Goal: Transaction & Acquisition: Purchase product/service

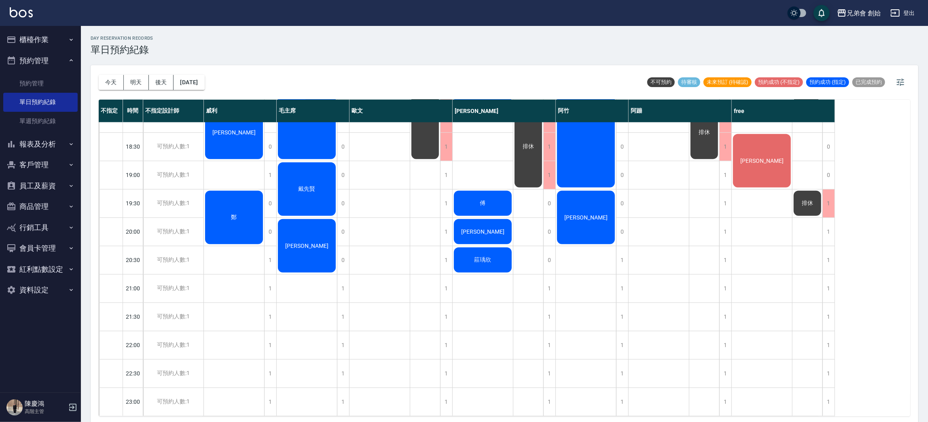
scroll to position [416, 0]
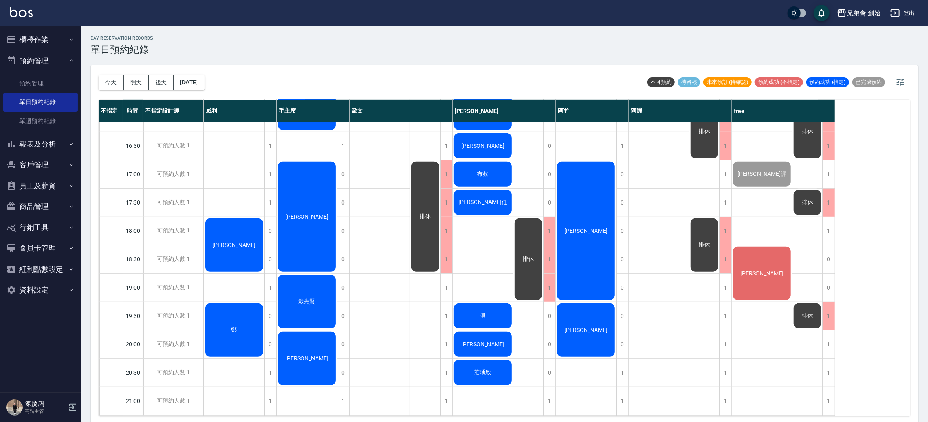
click at [756, 273] on span "謝安怡" at bounding box center [762, 273] width 47 height 6
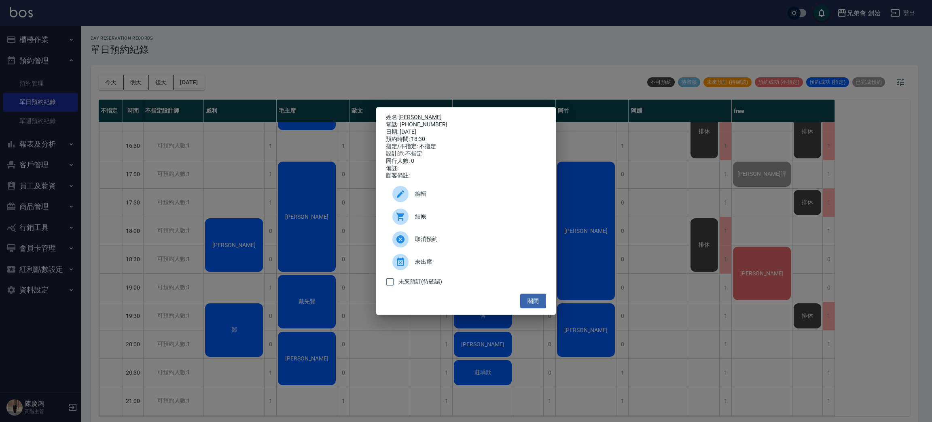
click at [460, 84] on div "姓名: 謝安怡 電話: 0966985338 日期: 2025/10/11 預約時間: 18:30 指定/不指定: 不指定 設計師: 不指定 同行人數: 0 …" at bounding box center [466, 211] width 932 height 422
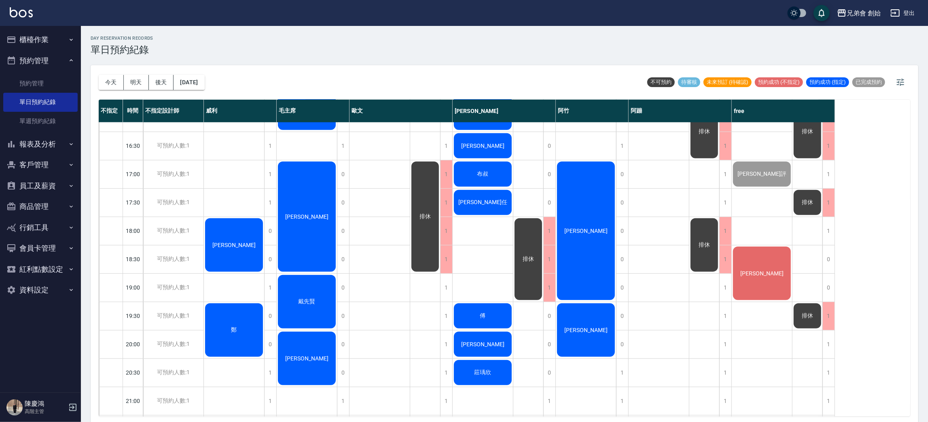
click at [460, 84] on div "今天 明天 後天 2025/10/11 不可預約 待審核 未來預訂 (待確認) 預約成功 (不指定) 預約成功 (指定) 已完成預約" at bounding box center [505, 82] width 812 height 34
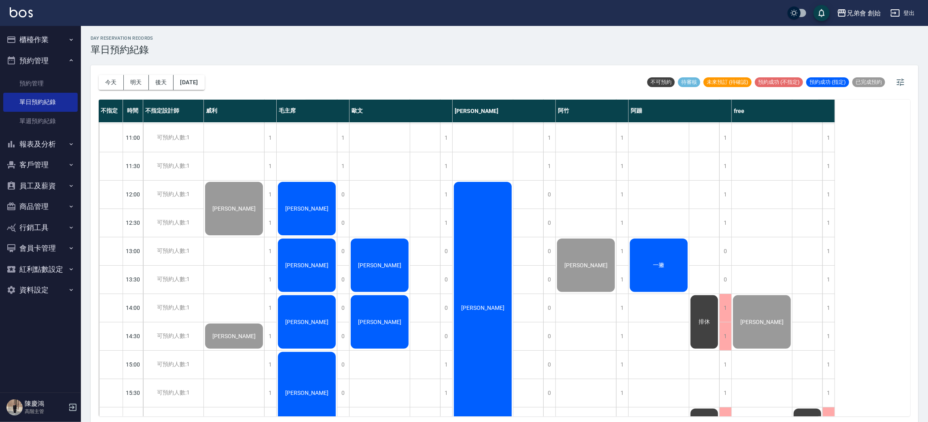
scroll to position [355, 0]
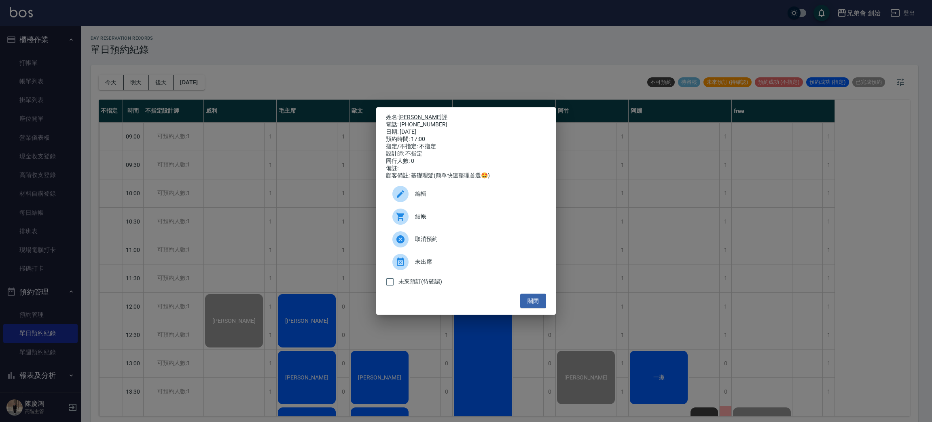
scroll to position [2, 0]
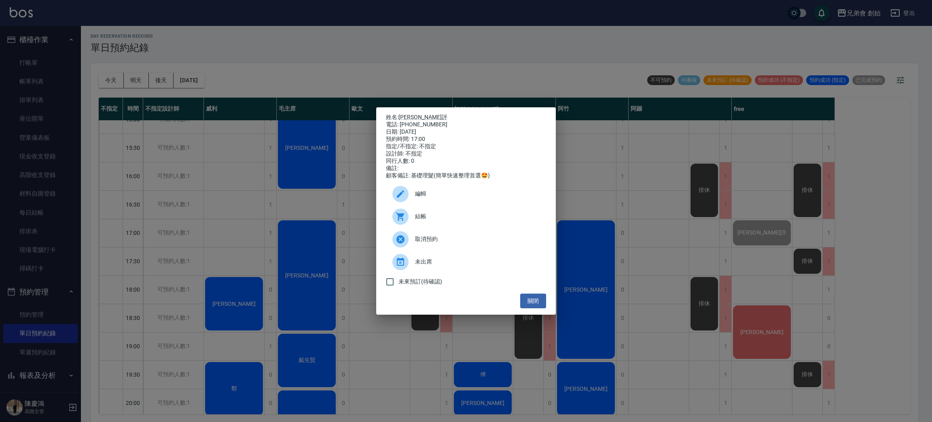
click at [394, 33] on div "姓名: 蘇楷評 電話: 0903352158 日期: 2025/10/11 預約時間: 17:00 指定/不指定: 不指定 設計師: 不指定 同行人數: 0 …" at bounding box center [466, 211] width 932 height 422
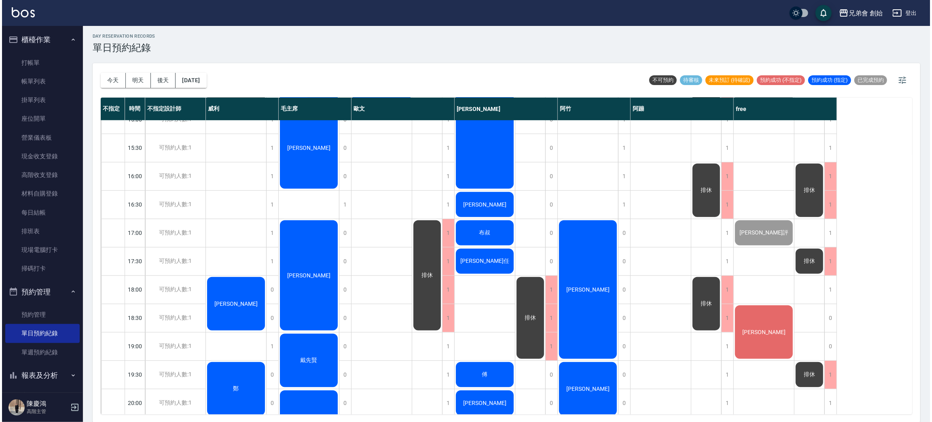
scroll to position [476, 0]
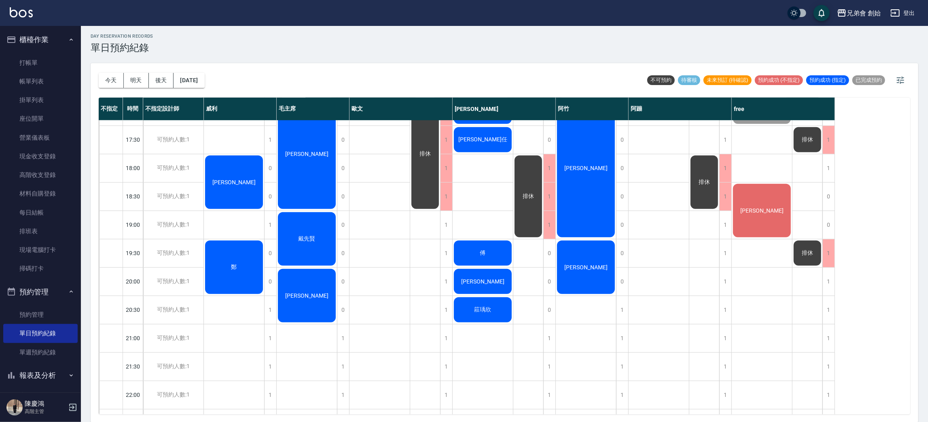
click at [590, 177] on div "[PERSON_NAME]" at bounding box center [586, 168] width 60 height 141
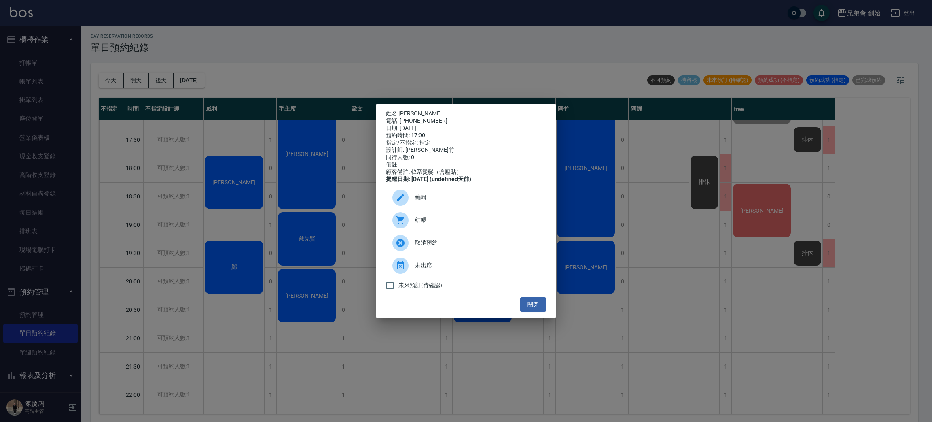
click at [450, 221] on span "結帳" at bounding box center [477, 220] width 125 height 8
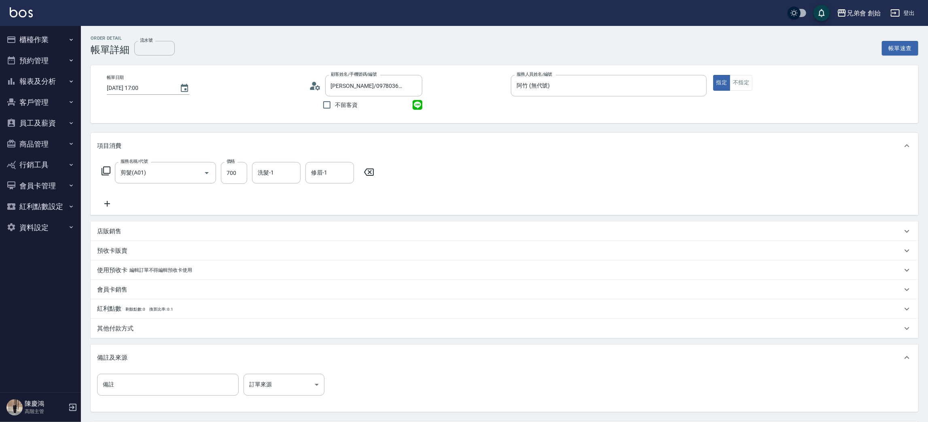
click at [103, 205] on icon at bounding box center [107, 204] width 20 height 10
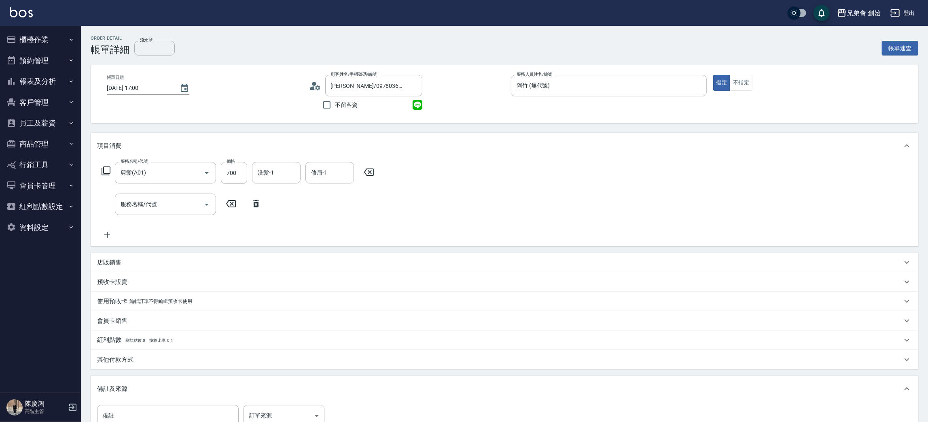
click at [142, 215] on div "服務名稱/代號 剪髮(A01) 服務名稱/代號 價格 700 價格 洗髮-1 洗髮-1 修眉-1 修眉-1 服務名稱/代號 服務名稱/代號" at bounding box center [238, 201] width 282 height 78
click at [153, 212] on div "服務名稱/代號" at bounding box center [165, 203] width 101 height 21
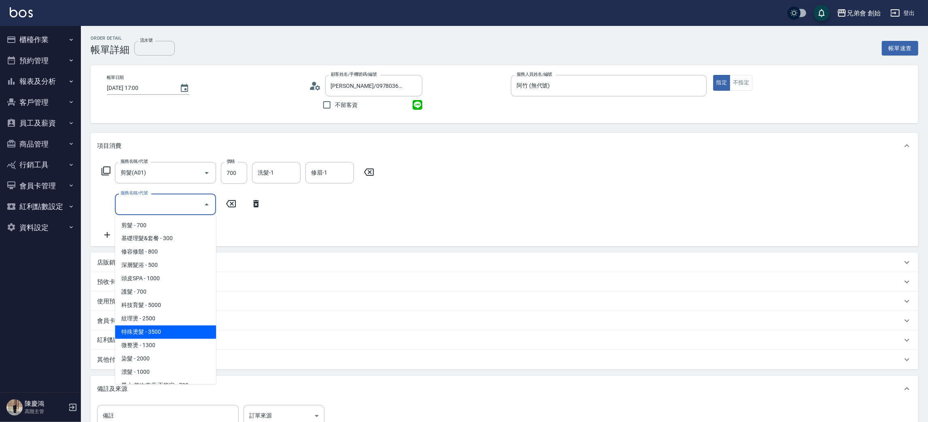
drag, startPoint x: 187, startPoint y: 330, endPoint x: 207, endPoint y: 244, distance: 87.7
click at [187, 329] on span "特殊燙髮 - 3500" at bounding box center [165, 331] width 101 height 13
type input "特殊燙髮(D02)"
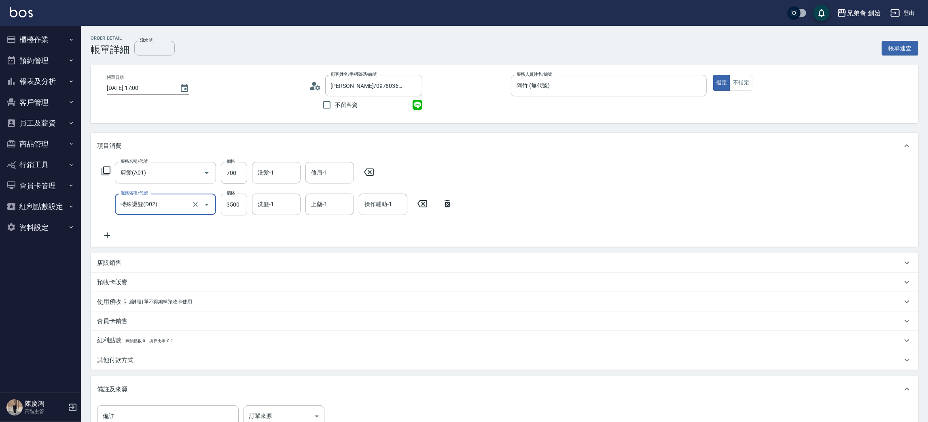
click at [231, 210] on input "3500" at bounding box center [234, 204] width 26 height 22
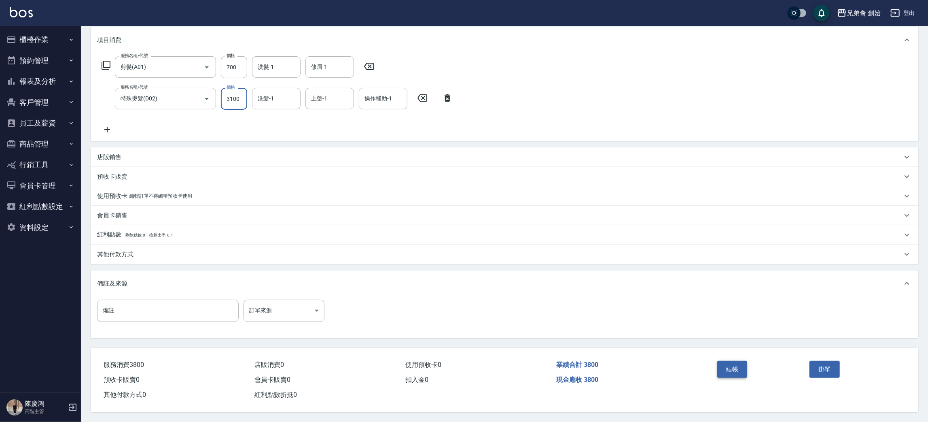
type input "3100"
click at [734, 361] on button "結帳" at bounding box center [733, 369] width 30 height 17
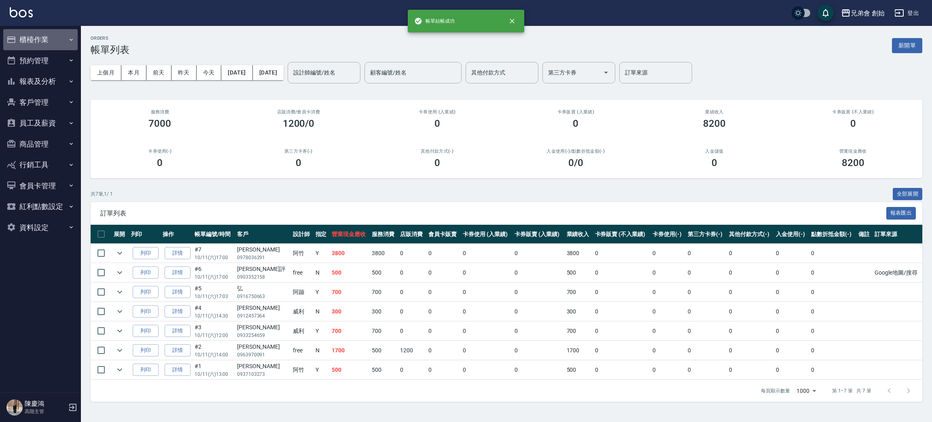
click at [55, 30] on button "櫃檯作業" at bounding box center [40, 39] width 74 height 21
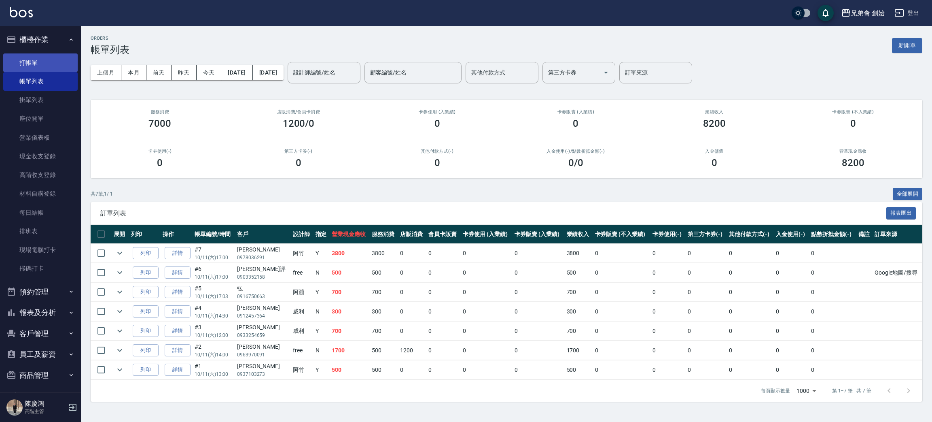
click at [54, 66] on link "打帳單" at bounding box center [40, 62] width 74 height 19
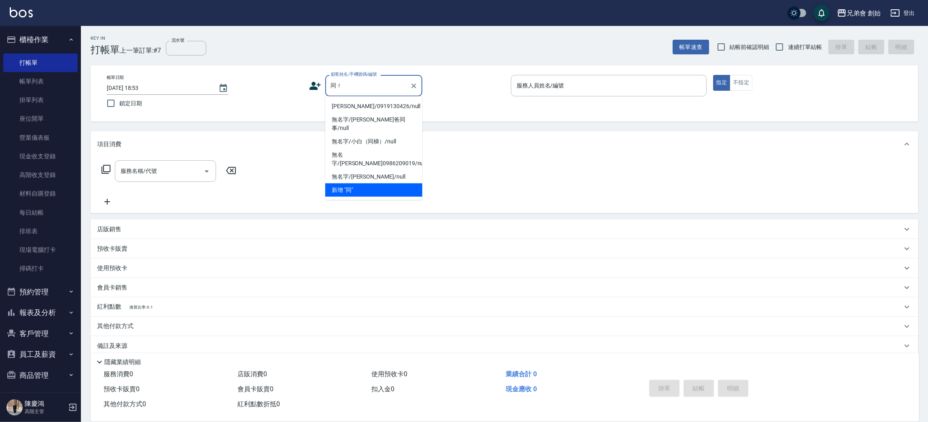
click at [378, 89] on input "同ㄔ" at bounding box center [368, 86] width 78 height 14
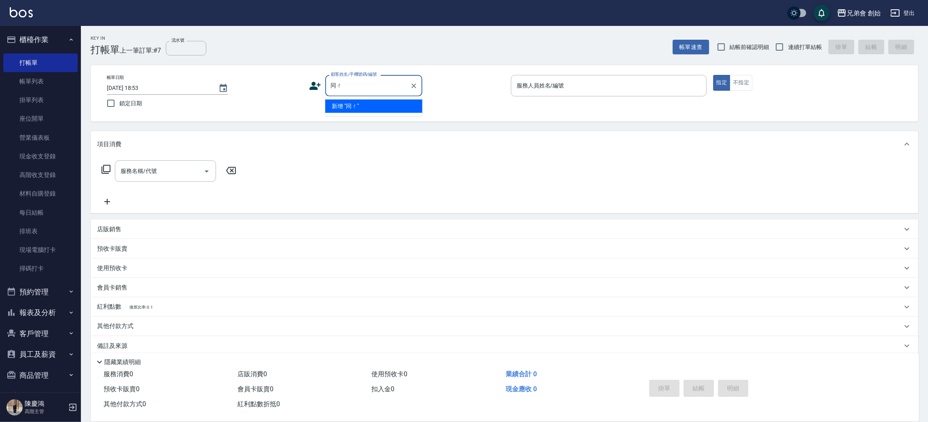
type input "同"
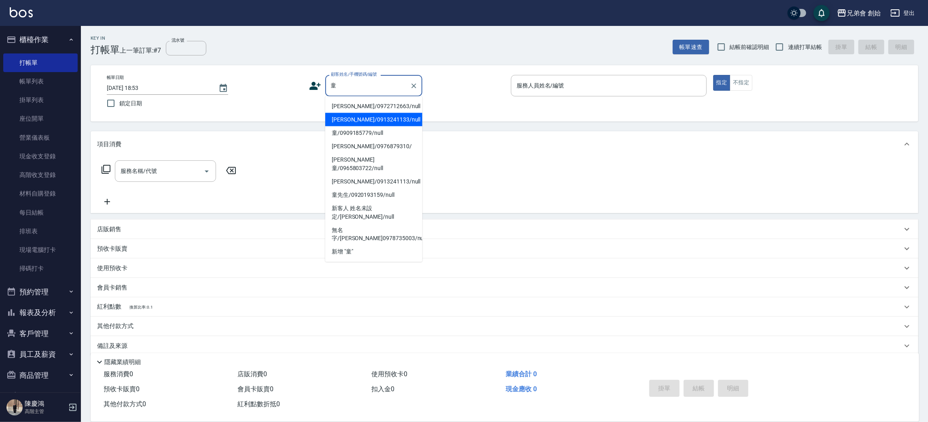
click at [402, 118] on li "童玟潔/0913241133/null" at bounding box center [373, 119] width 97 height 13
type input "童玟潔/0913241133/null"
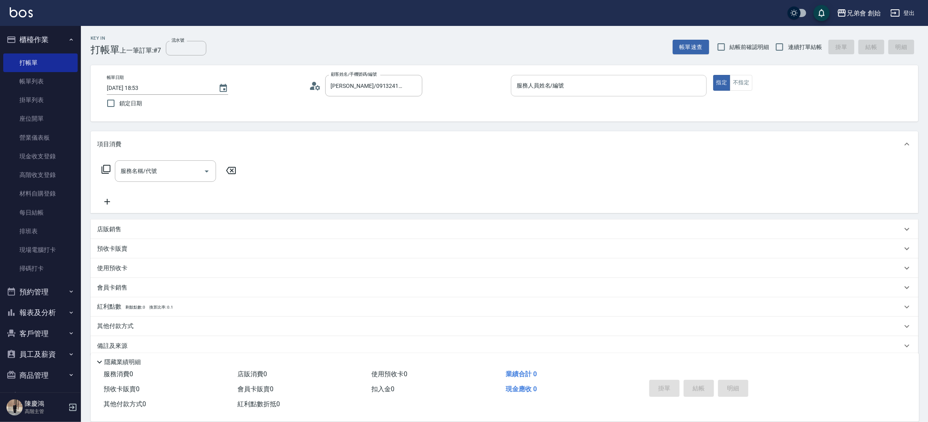
drag, startPoint x: 503, startPoint y: 93, endPoint x: 544, endPoint y: 94, distance: 40.1
click at [510, 93] on div "帳單日期 2025/10/11 18:53 鎖定日期 顧客姓名/手機號碼/編號 童玟潔/0913241133/null 顧客姓名/手機號碼/編號 服務人員姓名…" at bounding box center [504, 93] width 809 height 37
click at [530, 98] on body "兄弟會 創始 登出 櫃檯作業 打帳單 帳單列表 掛單列表 座位開單 營業儀表板 現金收支登錄 高階收支登錄 材料自購登錄 每日結帳 排班表 現場電腦打卡 掃碼…" at bounding box center [464, 215] width 928 height 431
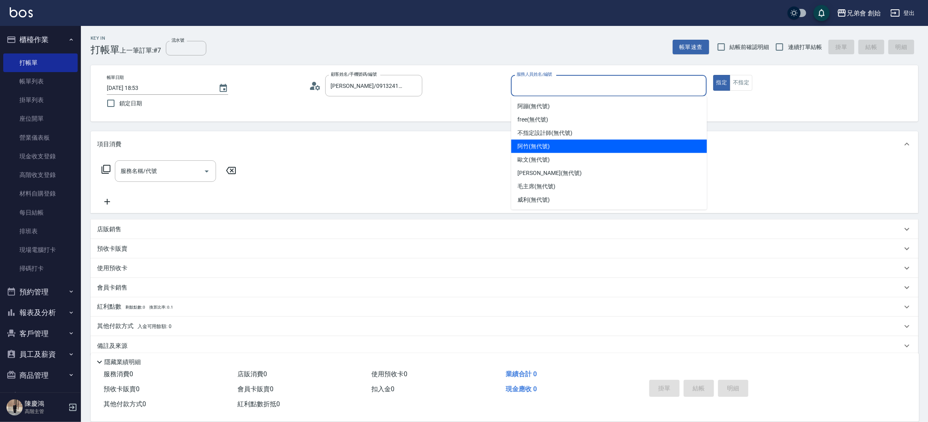
click at [547, 147] on span "阿竹 (無代號)" at bounding box center [534, 146] width 32 height 8
type input "阿竹 (無代號)"
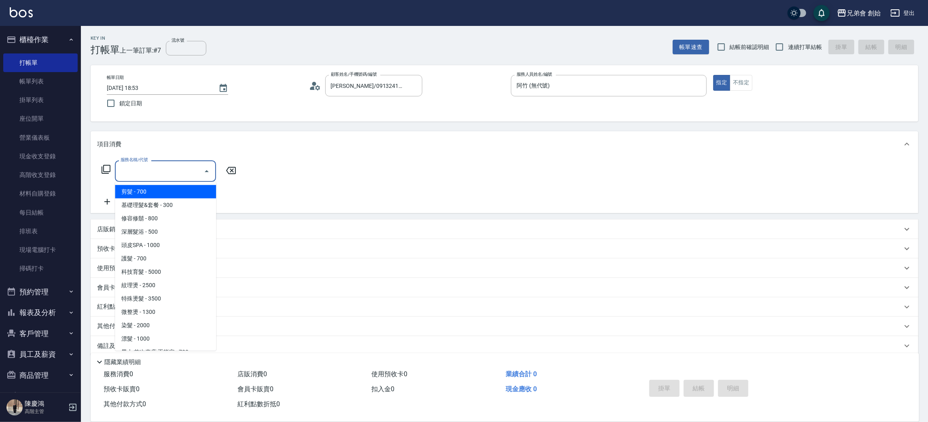
click at [166, 170] on input "服務名稱/代號" at bounding box center [160, 171] width 82 height 14
click at [175, 187] on span "剪髮 - 700" at bounding box center [165, 191] width 101 height 13
type input "剪髮(A01)"
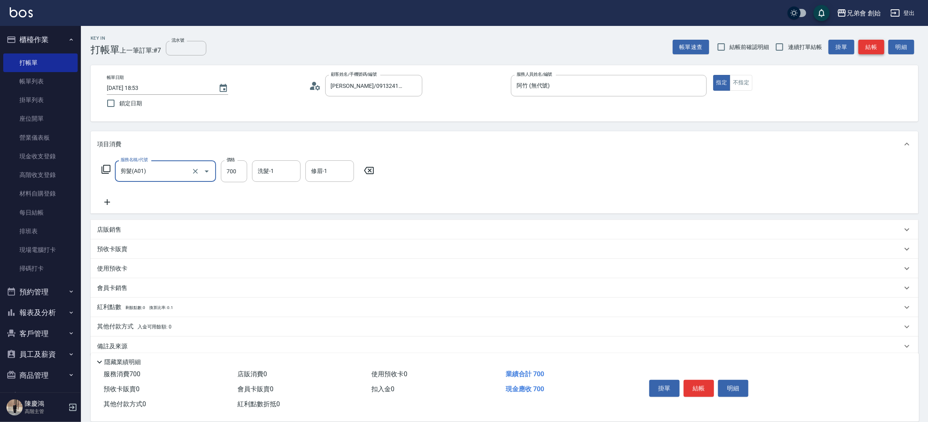
click at [873, 53] on button "結帳" at bounding box center [872, 47] width 26 height 15
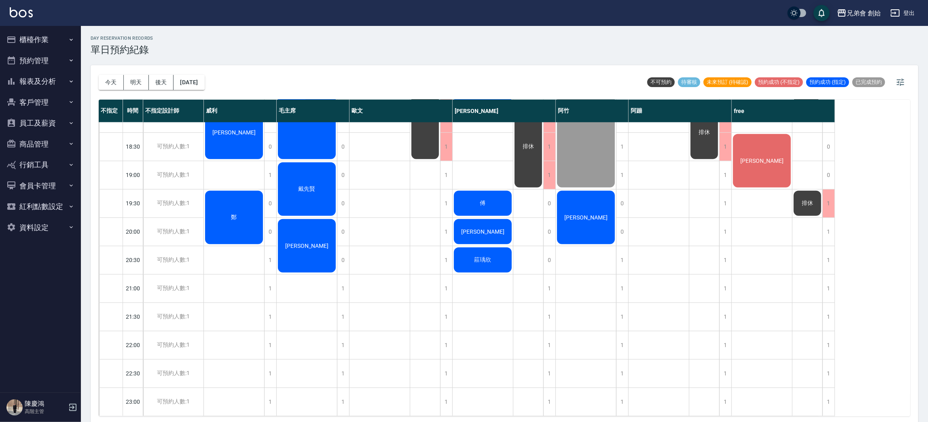
scroll to position [355, 0]
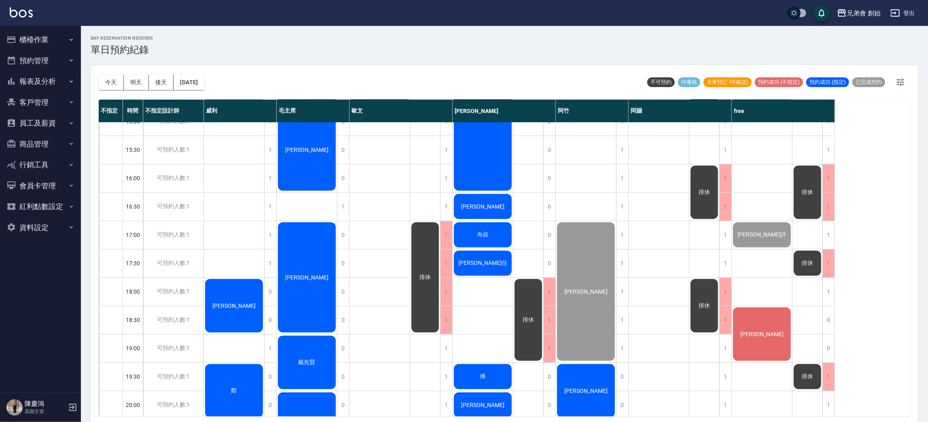
click at [424, 240] on div "排休" at bounding box center [425, 277] width 30 height 113
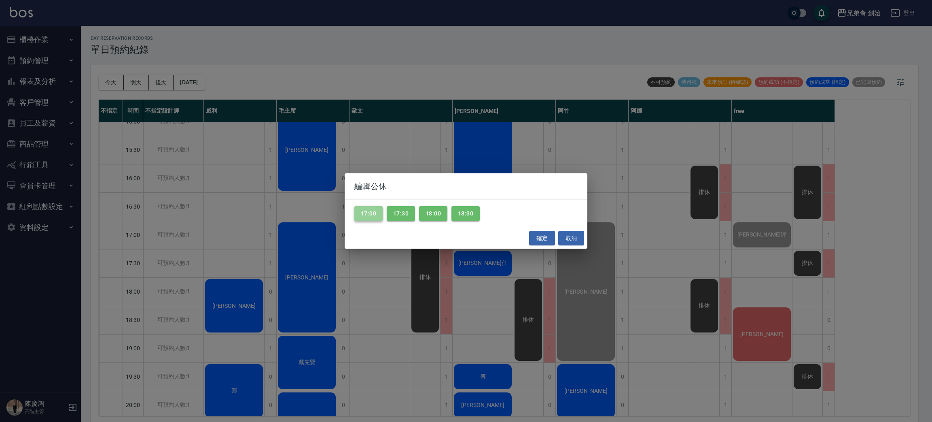
click at [378, 217] on button "17:00" at bounding box center [369, 213] width 28 height 15
click at [394, 210] on button "17:30" at bounding box center [401, 213] width 28 height 15
click at [433, 211] on button "18:00" at bounding box center [433, 213] width 28 height 15
click at [470, 208] on button "18:30" at bounding box center [466, 213] width 28 height 15
click at [540, 236] on button "確定" at bounding box center [542, 238] width 26 height 15
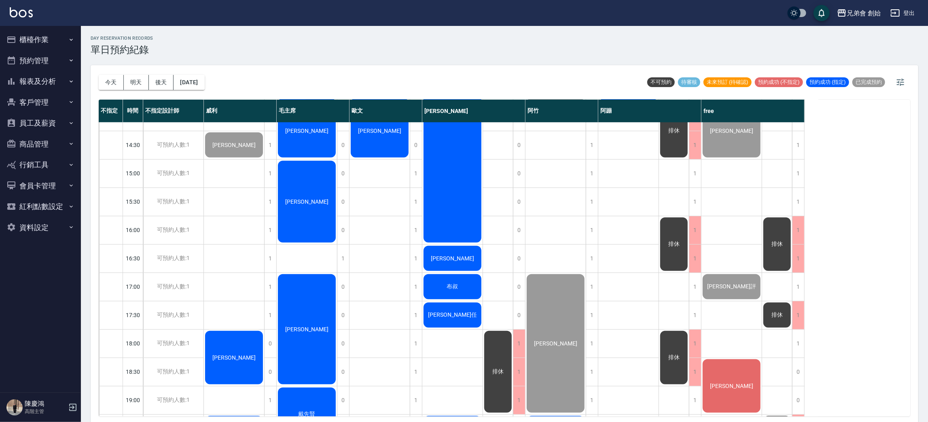
scroll to position [486, 0]
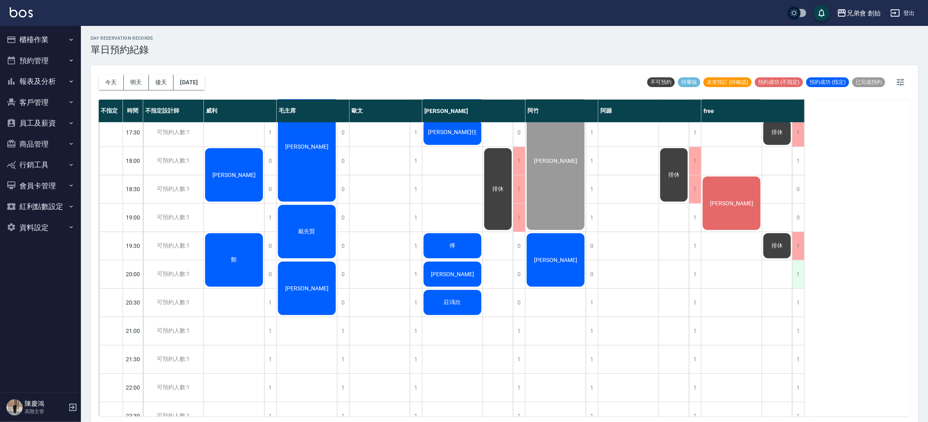
click at [800, 277] on div "1" at bounding box center [798, 274] width 12 height 28
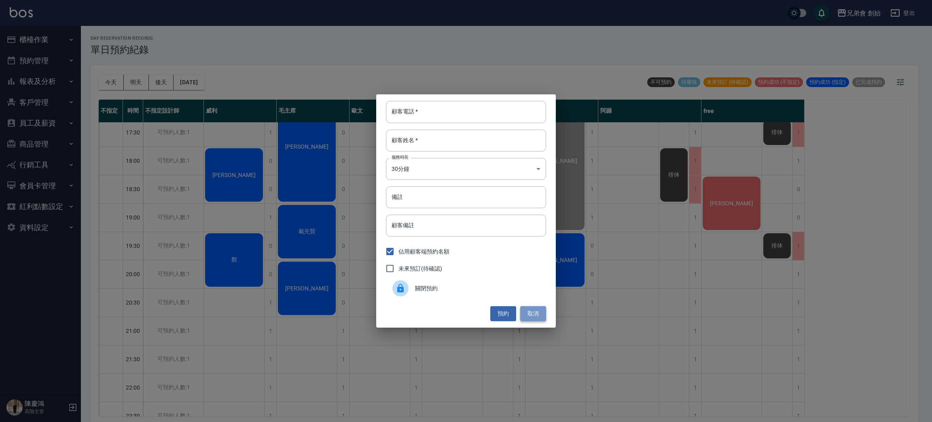
click at [537, 316] on button "取消" at bounding box center [533, 313] width 26 height 15
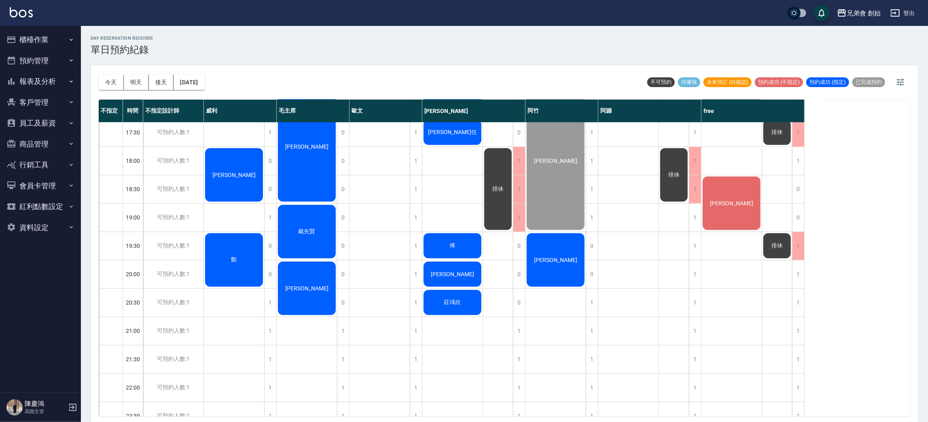
click at [716, 200] on div "[PERSON_NAME]" at bounding box center [732, 203] width 60 height 56
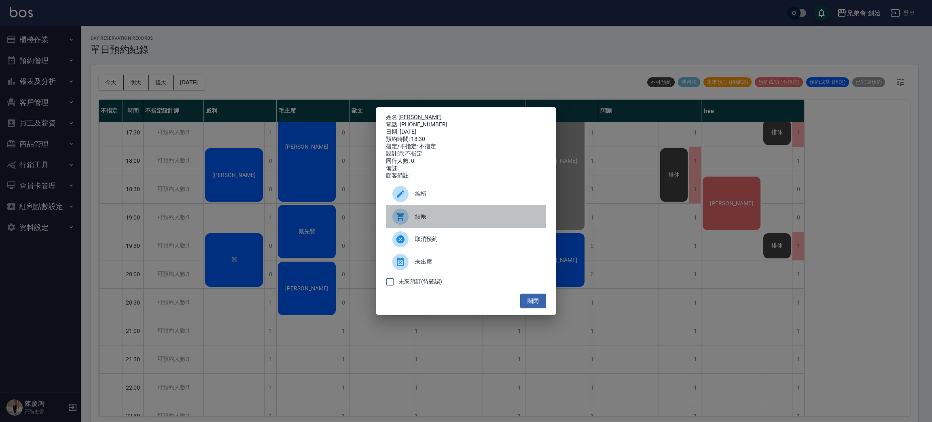
click at [454, 211] on div "結帳" at bounding box center [466, 216] width 160 height 23
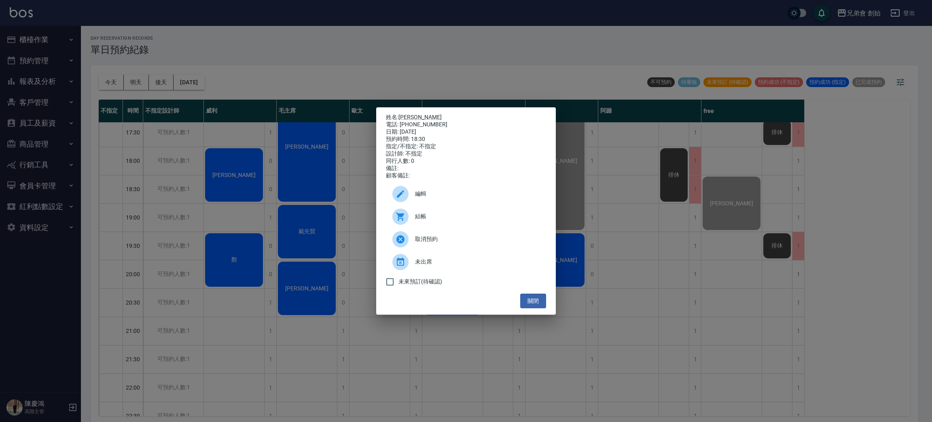
drag, startPoint x: 416, startPoint y: 44, endPoint x: 349, endPoint y: 179, distance: 150.8
click at [414, 46] on div "姓名: 謝安怡 電話: 0966985338 日期: 2025/10/11 預約時間: 18:30 指定/不指定: 不指定 設計師: 不指定 同行人數: 0 …" at bounding box center [466, 211] width 932 height 422
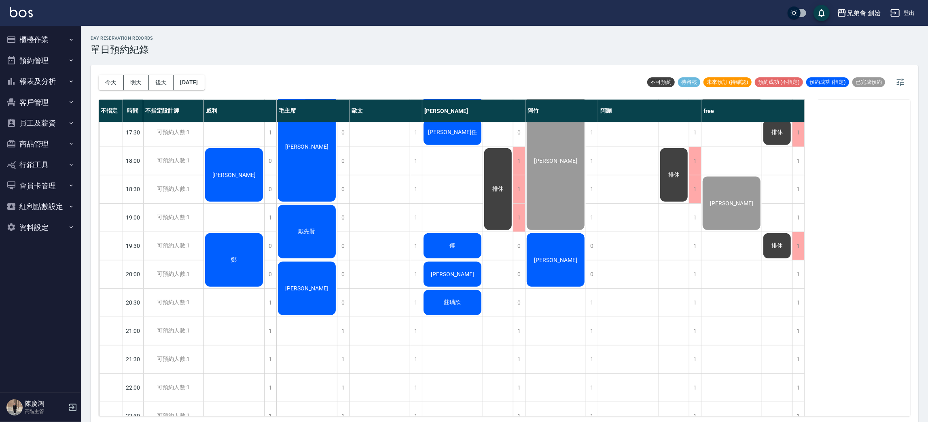
click at [315, 159] on div "盧德丞" at bounding box center [307, 146] width 60 height 113
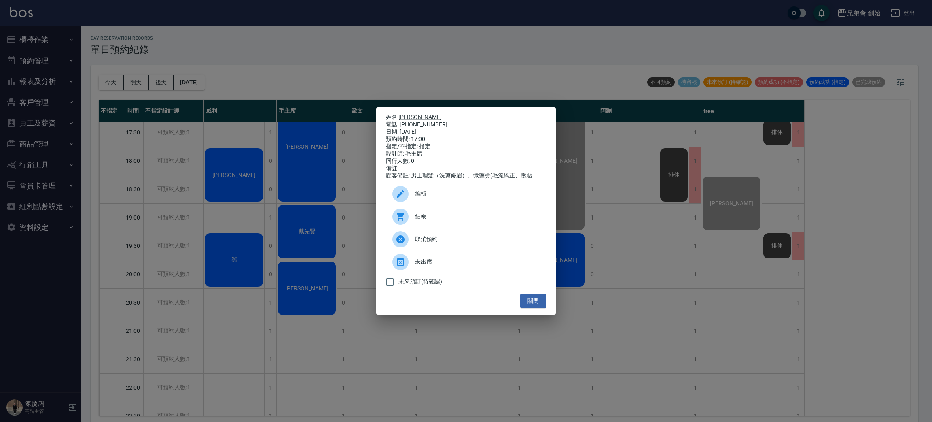
click at [408, 220] on div at bounding box center [401, 216] width 16 height 16
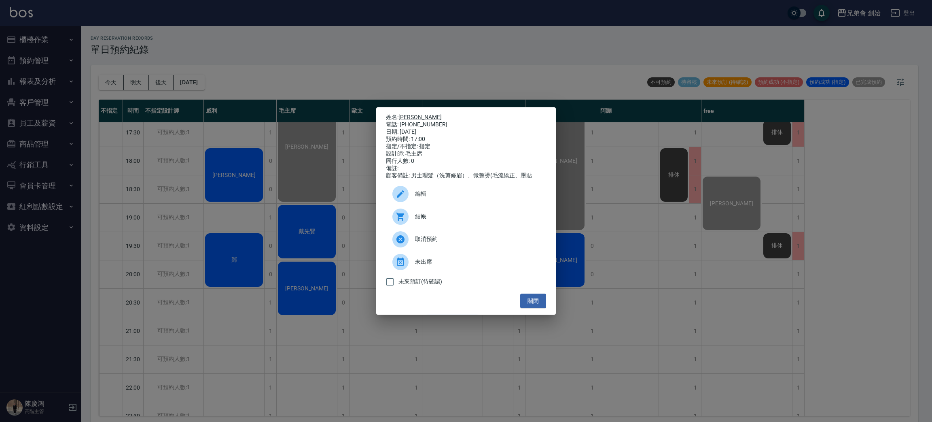
click at [293, 142] on div "姓名: 盧德丞 電話: 0982905149 日期: 2025/10/11 預約時間: 17:00 指定/不指定: 指定 設計師: 毛主席 同行人數: 0 備…" at bounding box center [466, 211] width 932 height 422
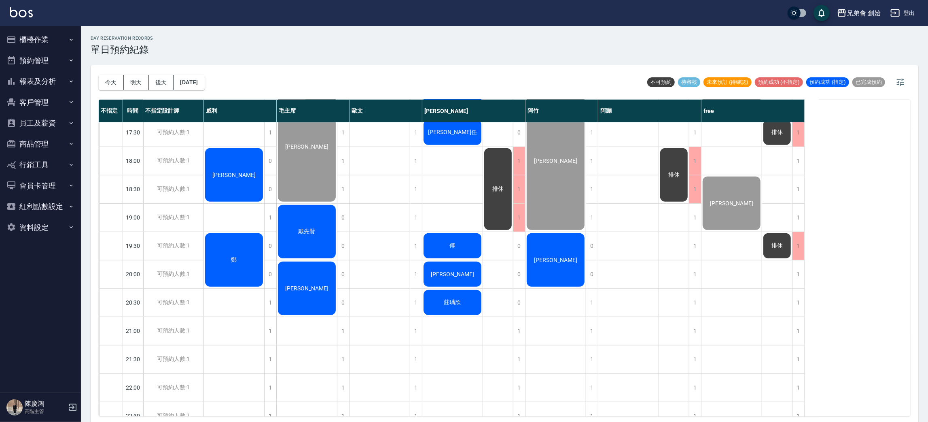
click at [543, 273] on div "林正豪" at bounding box center [556, 260] width 60 height 56
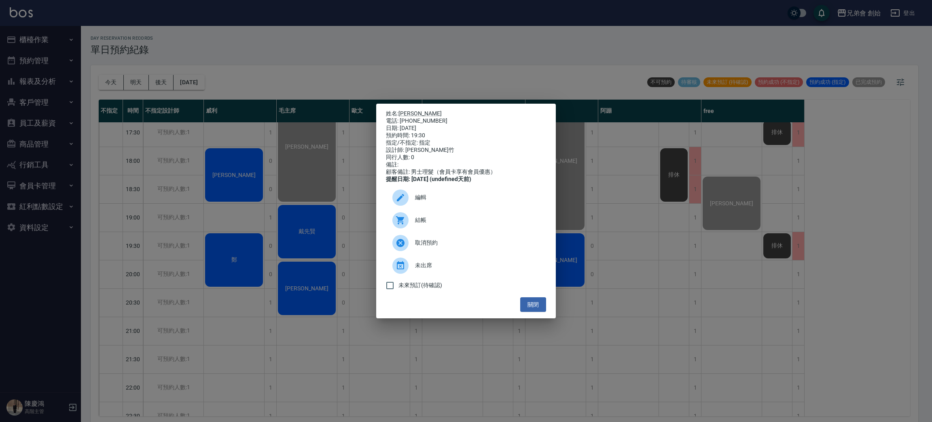
click at [608, 335] on div "姓名: 林正豪 電話: 0916198110 日期: 2025/10/11 預約時間: 19:30 指定/不指定: 指定 設計師: 阿竹 同行人數: 0 備註…" at bounding box center [466, 211] width 932 height 422
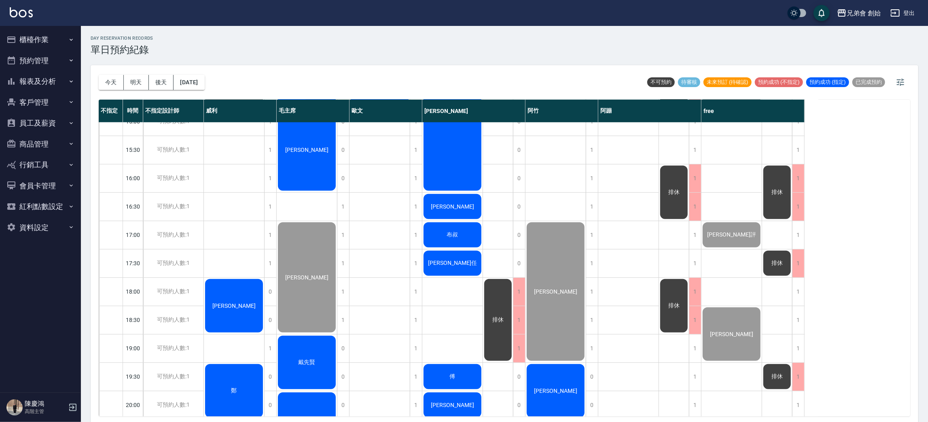
scroll to position [416, 0]
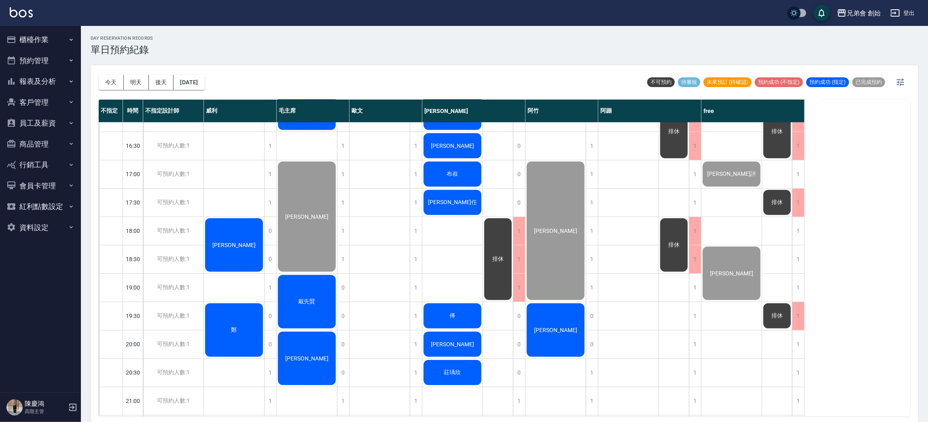
click at [150, 87] on button "後天" at bounding box center [161, 82] width 25 height 15
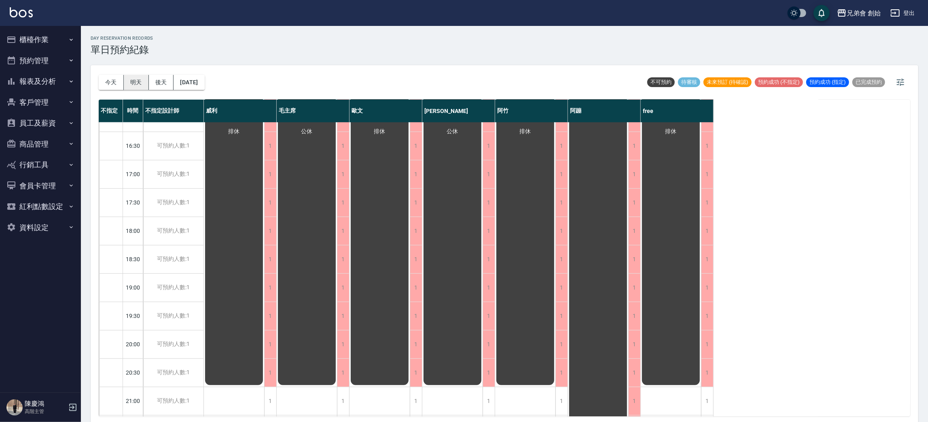
click at [131, 85] on button "明天" at bounding box center [136, 82] width 25 height 15
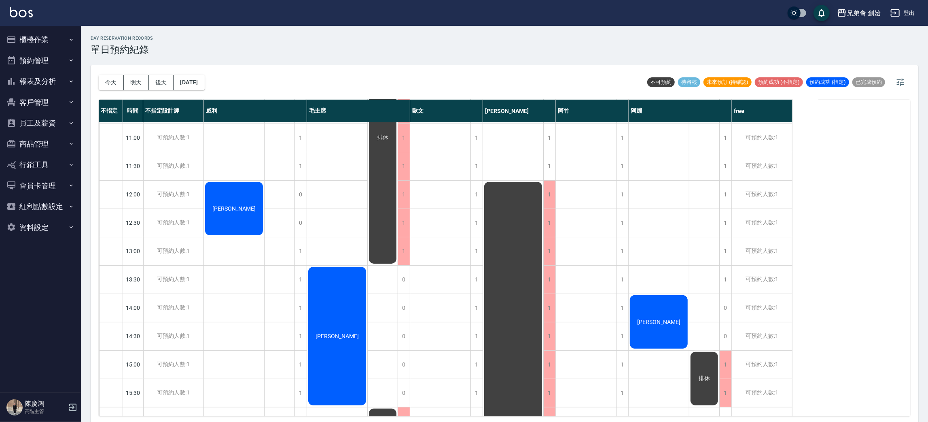
scroll to position [173, 0]
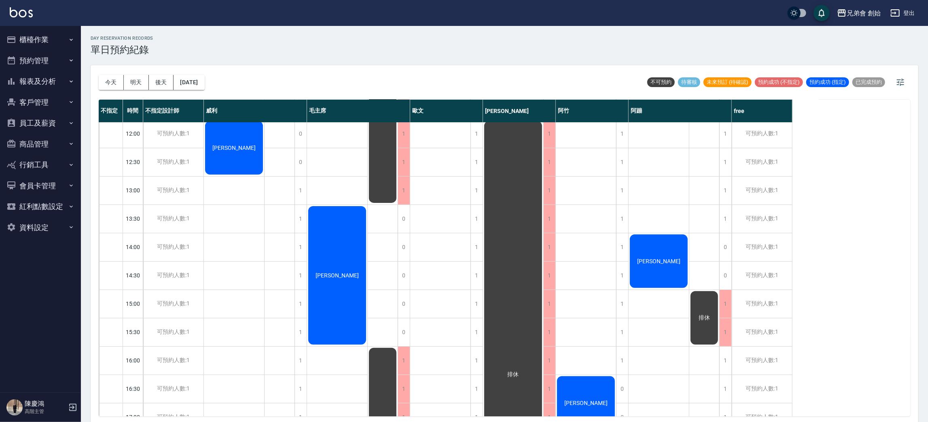
click at [109, 85] on button "今天" at bounding box center [111, 82] width 25 height 15
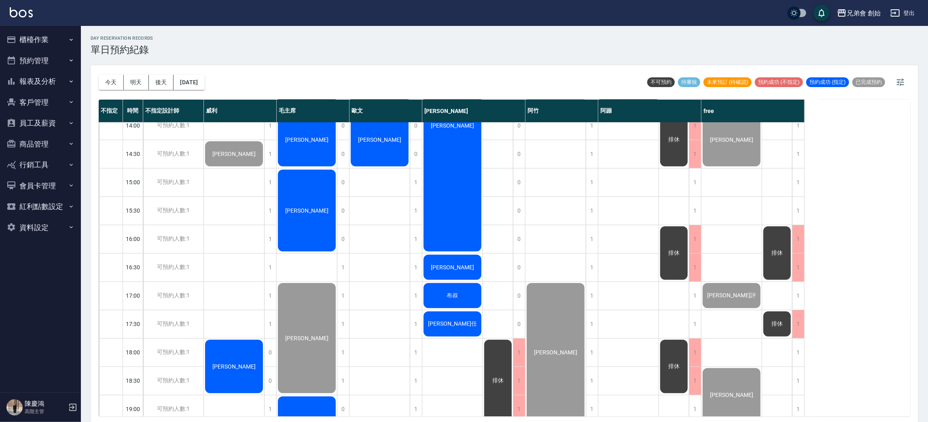
scroll to position [416, 0]
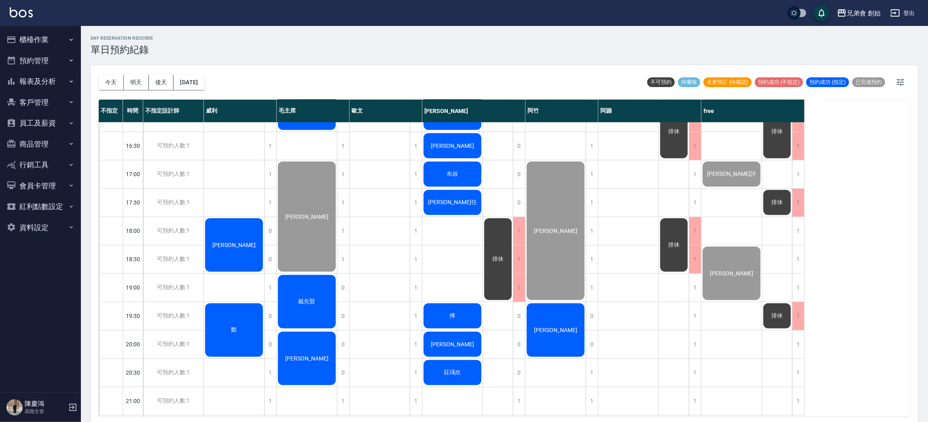
click at [563, 350] on div "林正豪" at bounding box center [556, 330] width 60 height 56
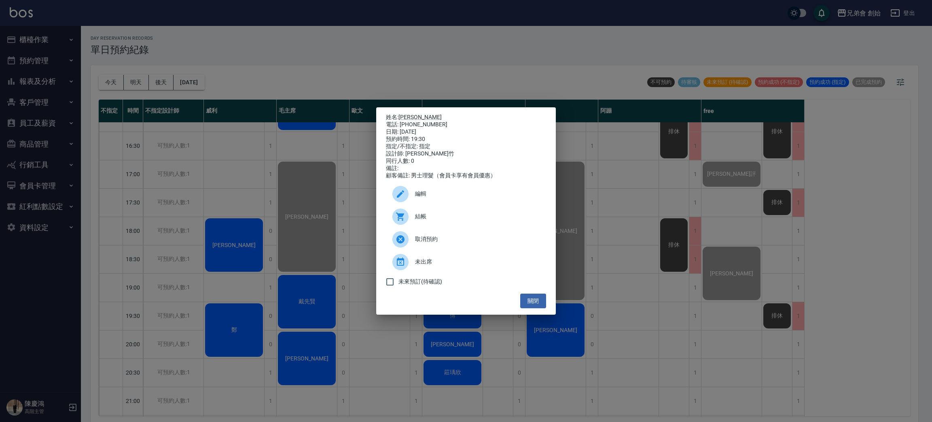
click at [578, 361] on div "姓名: 林正豪 電話: 0916198110 日期: 2025/10/11 預約時間: 19:30 指定/不指定: 指定 設計師: 阿竹 同行人數: 0 備註…" at bounding box center [466, 211] width 932 height 422
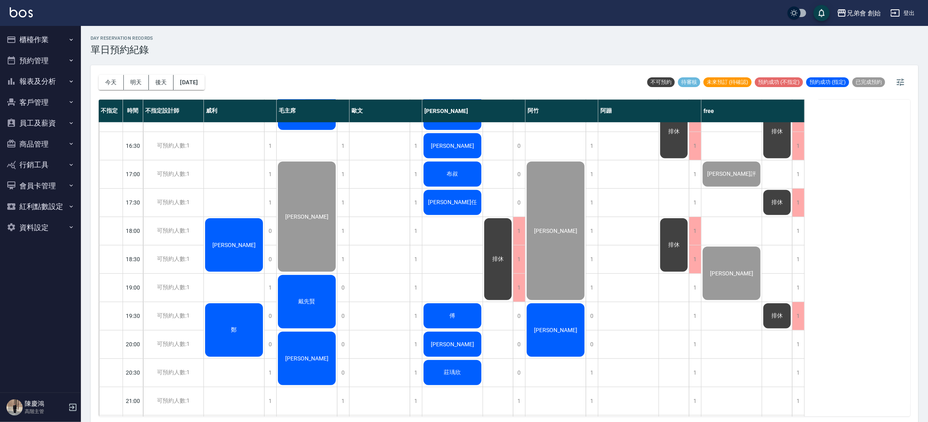
click at [559, 327] on span "林正豪" at bounding box center [556, 330] width 47 height 6
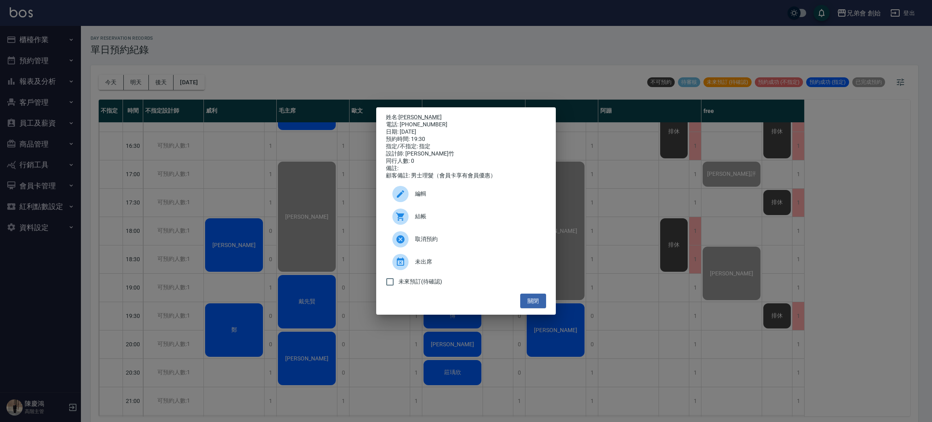
click at [531, 289] on div "未來預訂(待確認)" at bounding box center [466, 281] width 160 height 17
click at [536, 303] on button "關閉" at bounding box center [533, 300] width 26 height 15
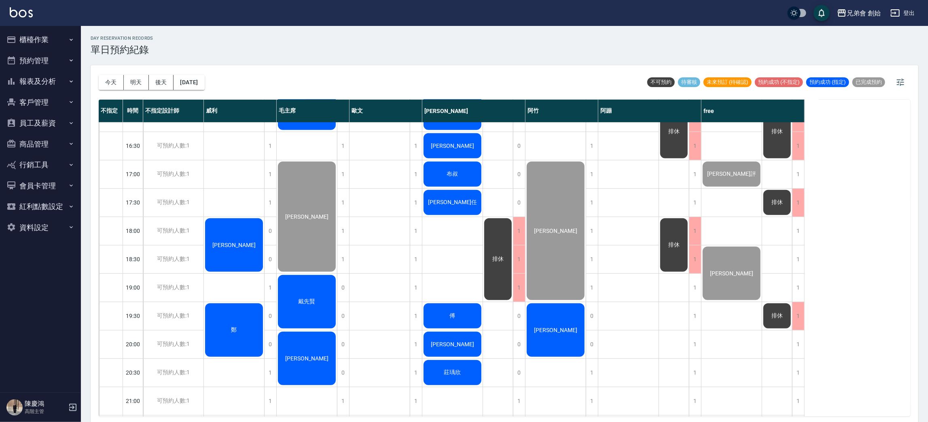
click at [308, 307] on div "戴先賢" at bounding box center [307, 302] width 60 height 56
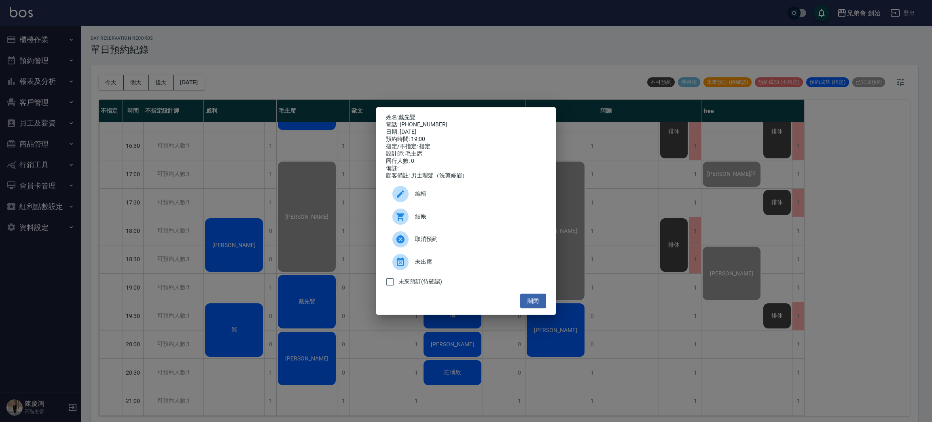
click at [410, 218] on div at bounding box center [404, 216] width 23 height 16
drag, startPoint x: 349, startPoint y: 27, endPoint x: 350, endPoint y: 32, distance: 5.8
click at [349, 27] on div "姓名: 戴先賢 電話: 0930776090 日期: 2025/10/11 預約時間: 19:00 指定/不指定: 指定 設計師: 毛主席 同行人數: 0 備…" at bounding box center [466, 211] width 932 height 422
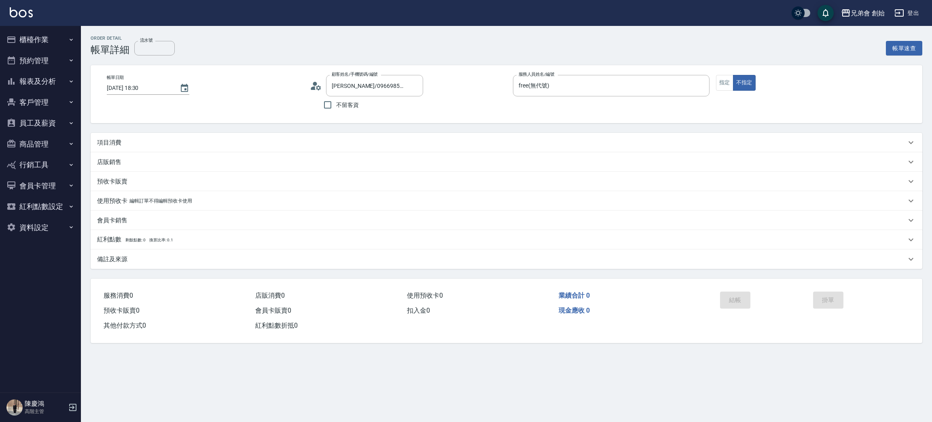
click at [227, 133] on div "項目消費" at bounding box center [507, 142] width 832 height 19
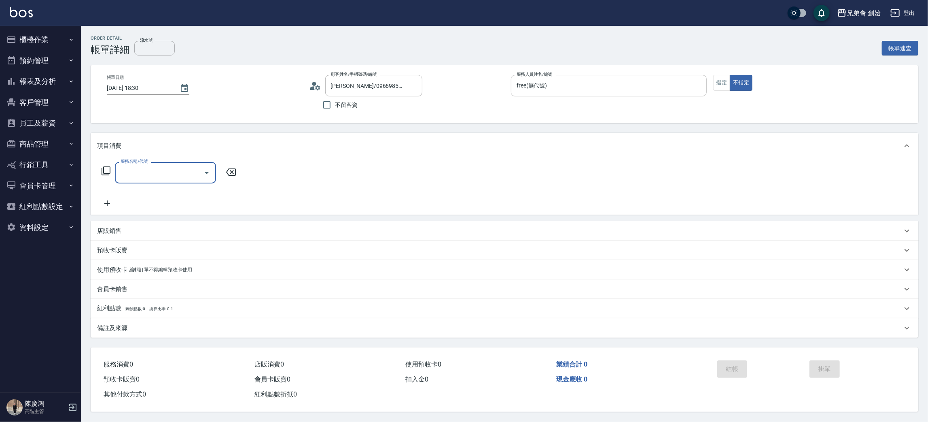
click at [154, 176] on input "服務名稱/代號" at bounding box center [160, 173] width 82 height 14
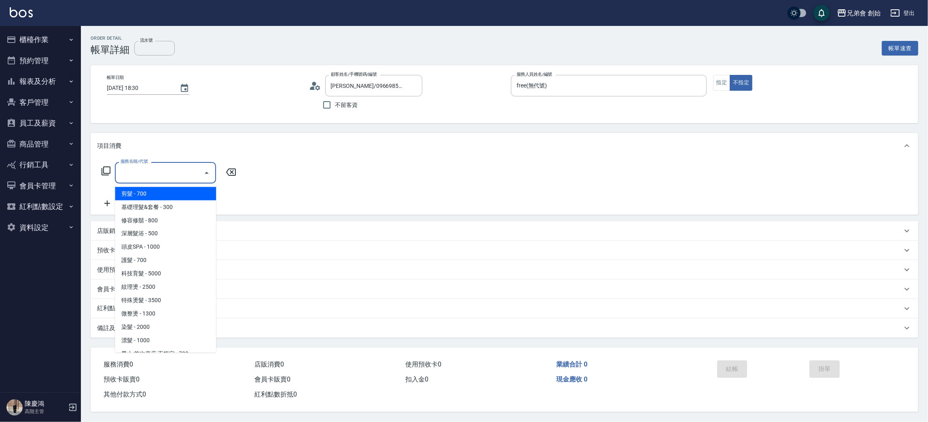
click at [159, 191] on span "剪髮 - 700" at bounding box center [165, 193] width 101 height 13
type input "剪髮(A01)"
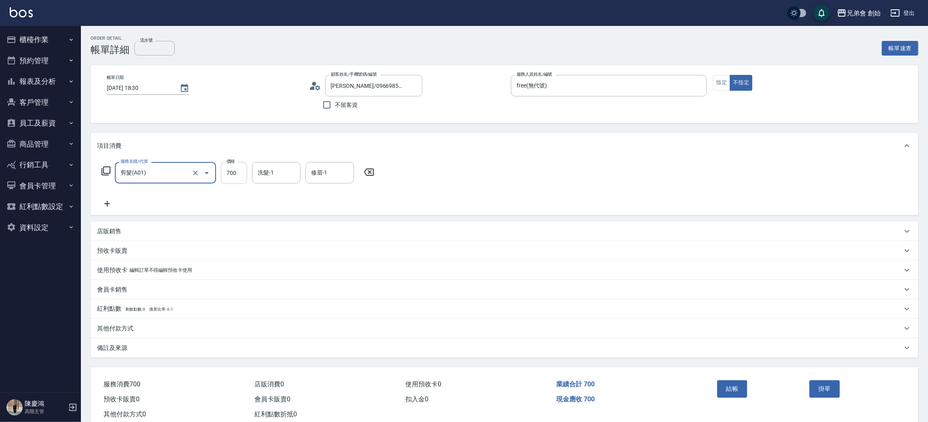
click at [232, 178] on input "700" at bounding box center [234, 173] width 26 height 22
type input "500"
click at [726, 392] on button "結帳" at bounding box center [733, 388] width 30 height 17
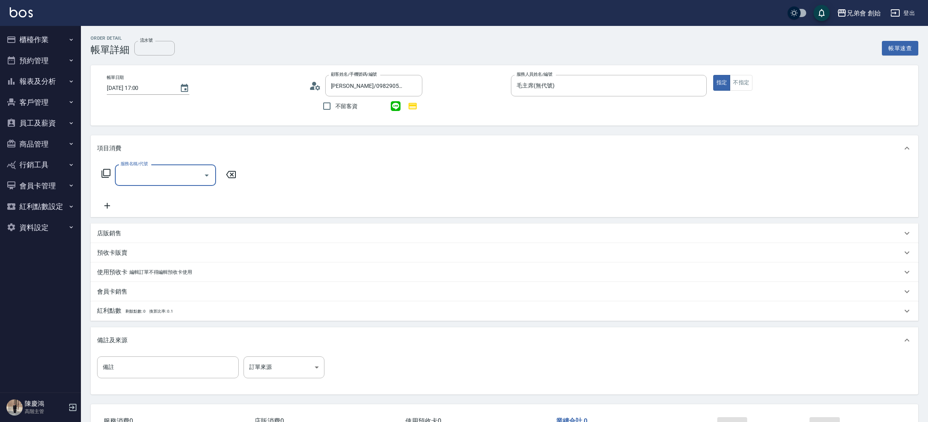
click at [134, 167] on div "服務名稱/代號 服務名稱/代號" at bounding box center [165, 174] width 101 height 21
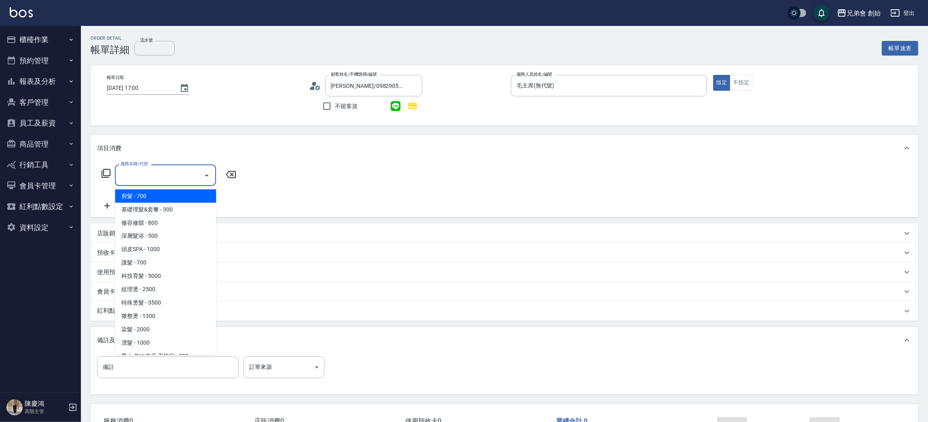
click at [139, 172] on input "服務名稱/代號" at bounding box center [160, 175] width 82 height 14
drag, startPoint x: 156, startPoint y: 189, endPoint x: 166, endPoint y: 193, distance: 10.4
click at [157, 190] on span "剪髮 - 700" at bounding box center [165, 195] width 101 height 13
type input "剪髮(A01)"
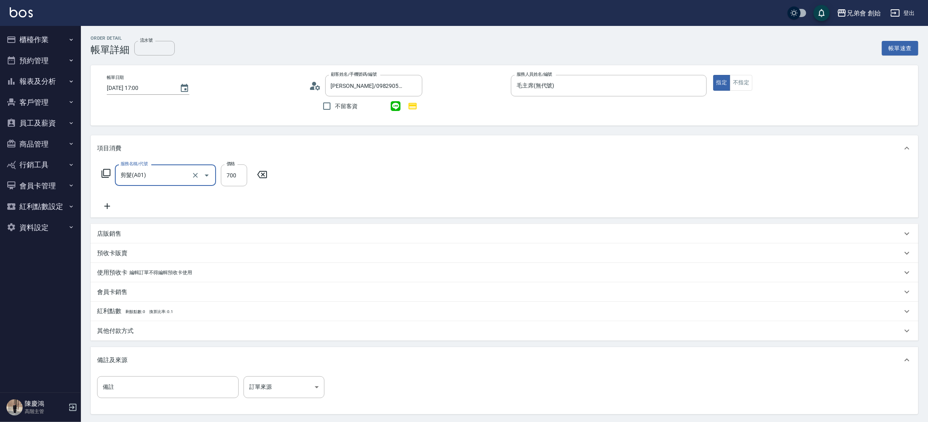
click at [110, 208] on icon at bounding box center [107, 206] width 20 height 10
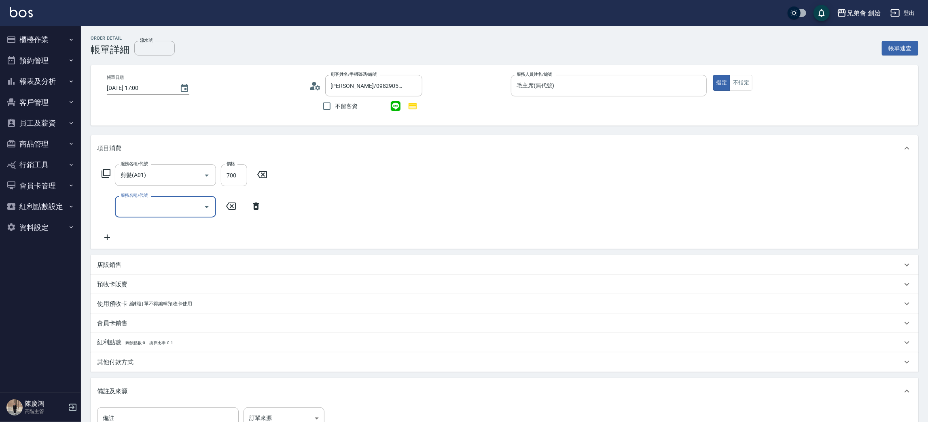
click at [139, 213] on input "服務名稱/代號" at bounding box center [160, 207] width 82 height 14
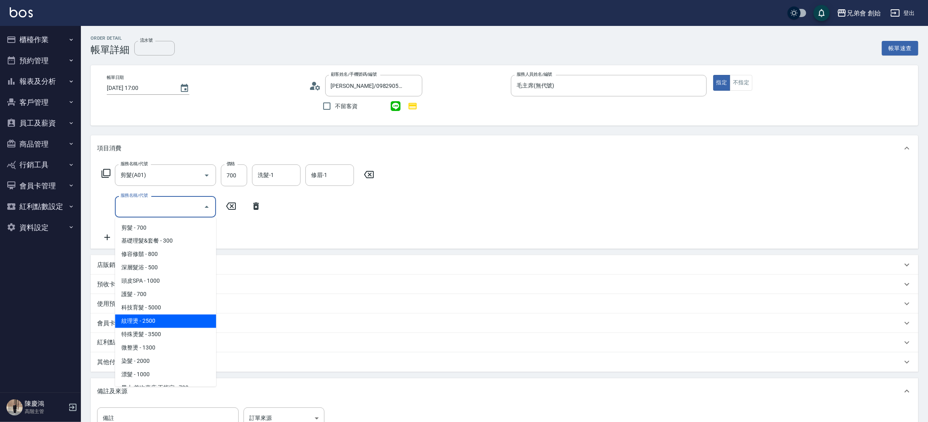
drag, startPoint x: 151, startPoint y: 320, endPoint x: 143, endPoint y: 301, distance: 21.2
click at [151, 319] on span "紋理燙 - 2500" at bounding box center [165, 320] width 101 height 13
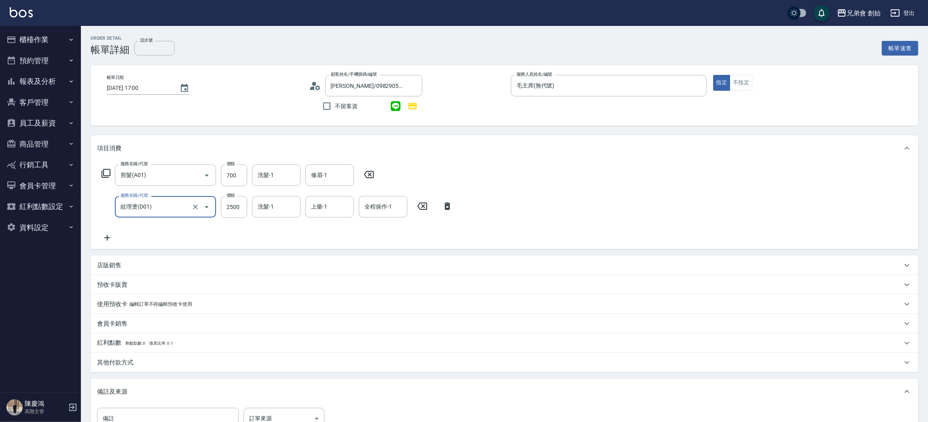
click at [106, 240] on icon at bounding box center [107, 238] width 20 height 10
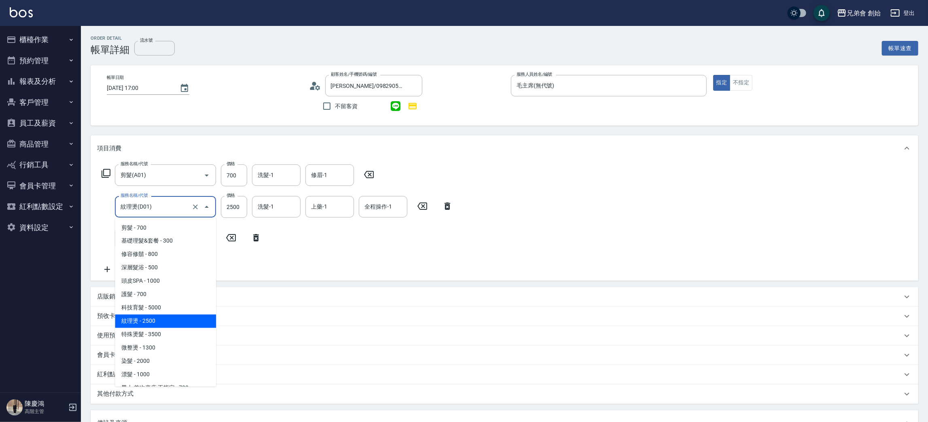
click at [133, 204] on input "紋理燙(D01)" at bounding box center [154, 207] width 71 height 14
click at [155, 331] on span "特殊燙髮 - 3500" at bounding box center [165, 334] width 101 height 13
type input "特殊燙髮(D02)"
type input "3500"
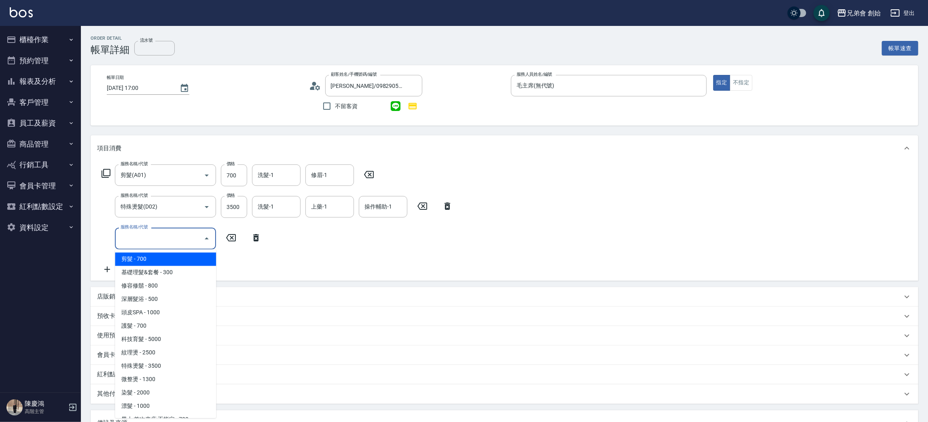
drag, startPoint x: 138, startPoint y: 235, endPoint x: 147, endPoint y: 263, distance: 29.2
click at [138, 236] on input "服務名稱/代號" at bounding box center [160, 238] width 82 height 14
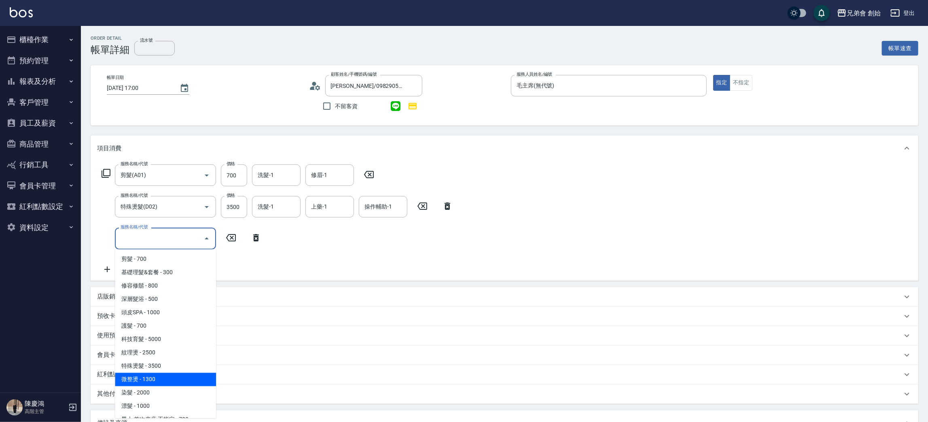
click at [154, 376] on span "微整燙 - 1300" at bounding box center [165, 379] width 101 height 13
type input "微整燙(D03)"
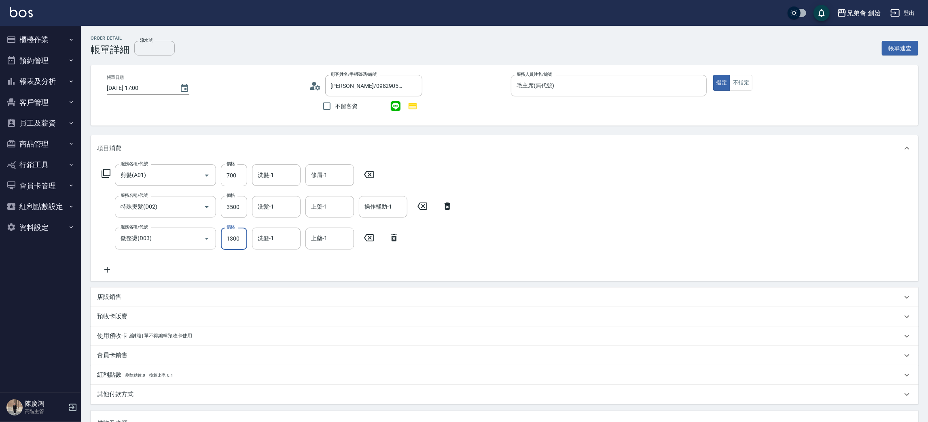
drag, startPoint x: 235, startPoint y: 240, endPoint x: 218, endPoint y: 202, distance: 41.9
click at [235, 240] on input "1300" at bounding box center [234, 238] width 26 height 22
type input "800"
click at [233, 212] on input "3500" at bounding box center [234, 207] width 26 height 22
type input "3000"
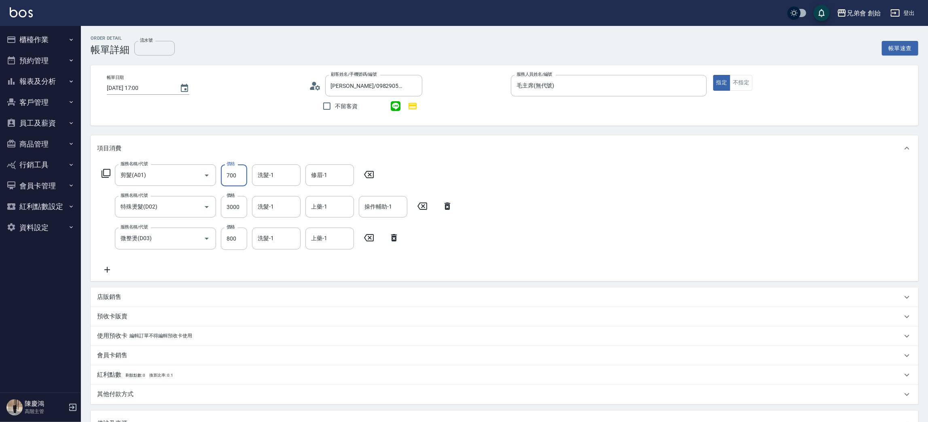
click at [239, 176] on input "700" at bounding box center [234, 175] width 26 height 22
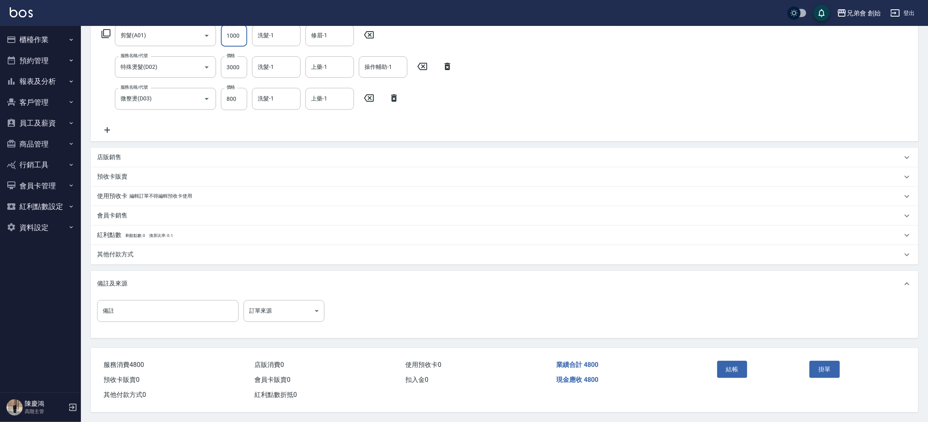
scroll to position [81, 0]
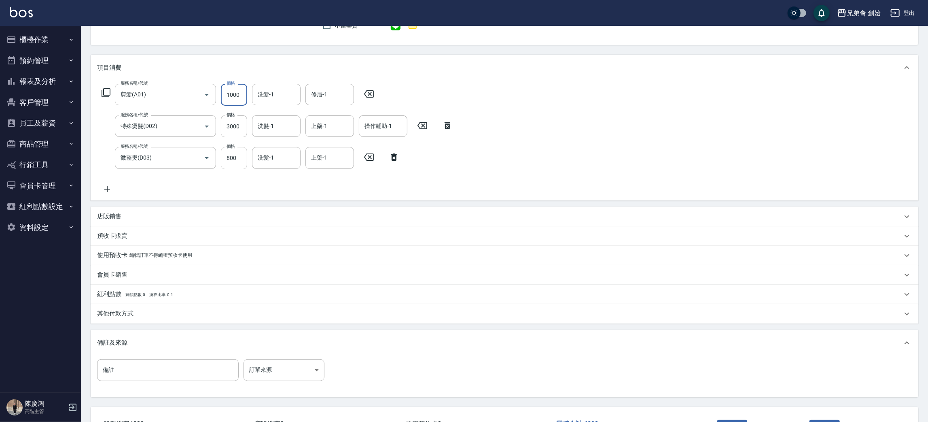
type input "1000"
click at [235, 157] on input "800" at bounding box center [234, 158] width 26 height 22
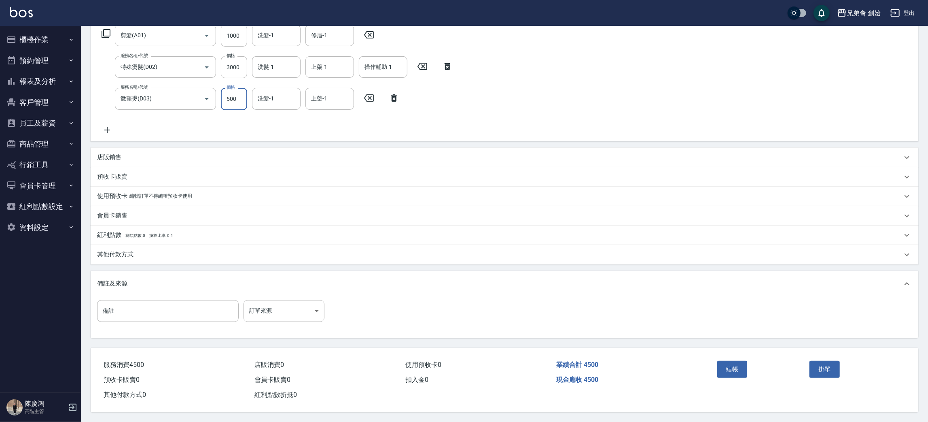
scroll to position [20, 0]
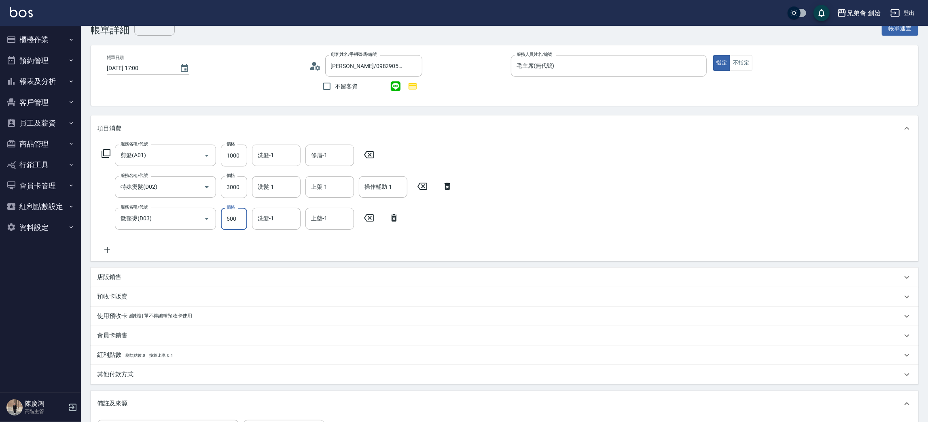
type input "500"
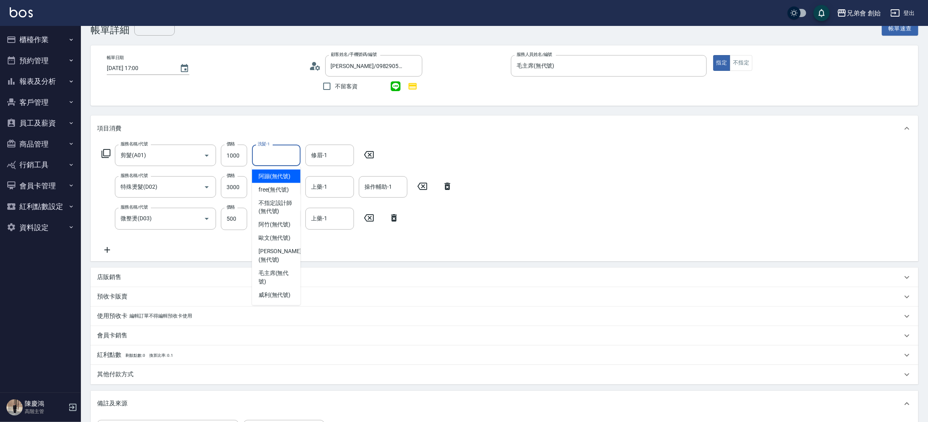
click at [280, 159] on input "洗髮-1" at bounding box center [276, 155] width 41 height 14
click at [287, 219] on div "阿竹 (無代號)" at bounding box center [276, 224] width 49 height 13
type input "阿竹 (無代號)"
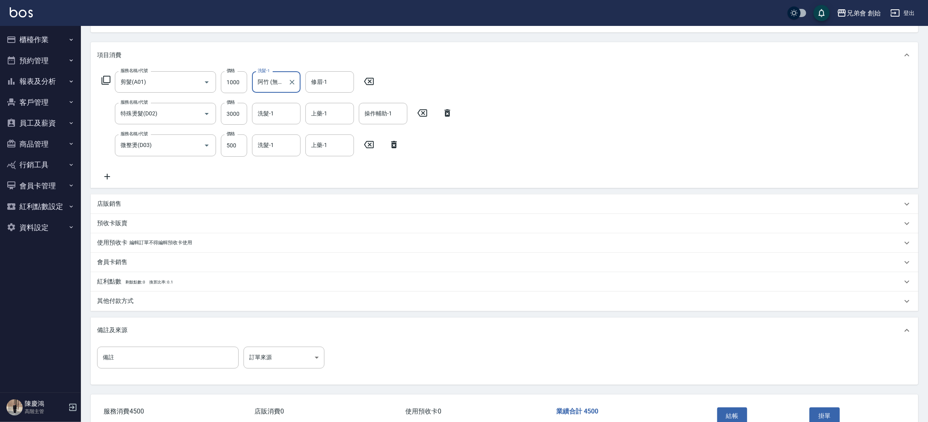
scroll to position [96, 0]
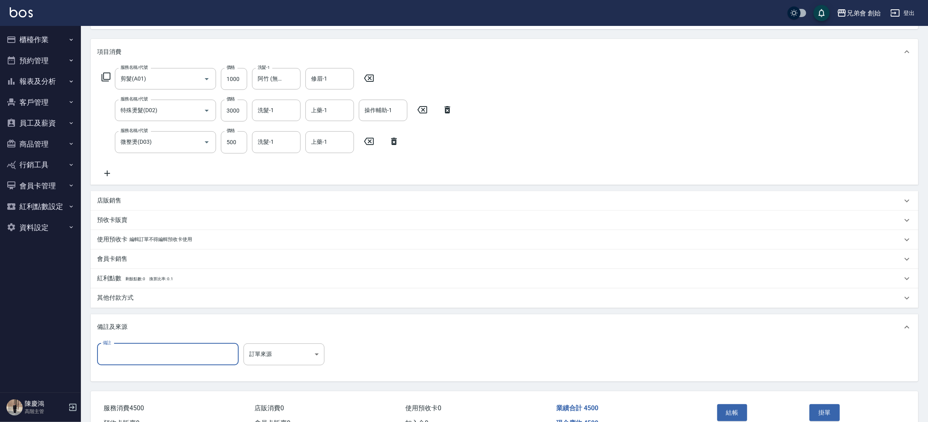
click at [119, 356] on input "備註" at bounding box center [168, 354] width 142 height 22
type input "42036"
click at [115, 301] on p "其他付款方式" at bounding box center [115, 297] width 36 height 8
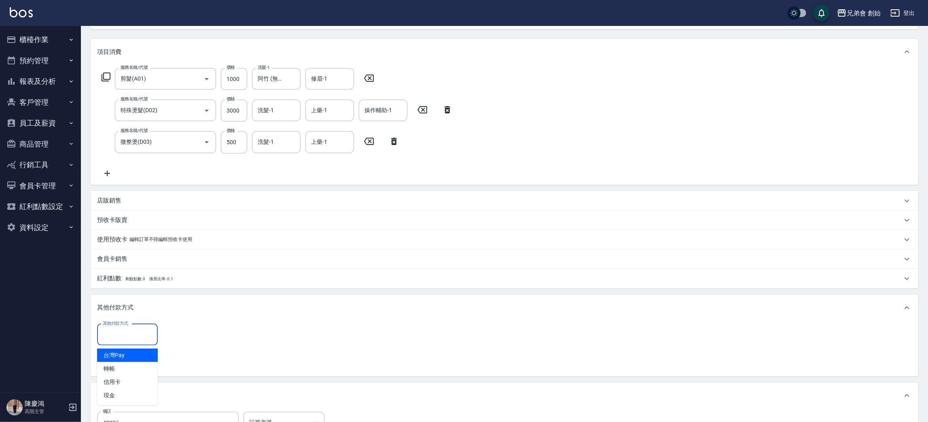
click at [125, 335] on input "其他付款方式" at bounding box center [127, 334] width 53 height 14
drag, startPoint x: 117, startPoint y: 373, endPoint x: 130, endPoint y: 368, distance: 14.0
click at [130, 368] on span "轉帳" at bounding box center [127, 368] width 61 height 13
type input "轉帳"
click at [130, 368] on button "異動入金" at bounding box center [115, 362] width 36 height 15
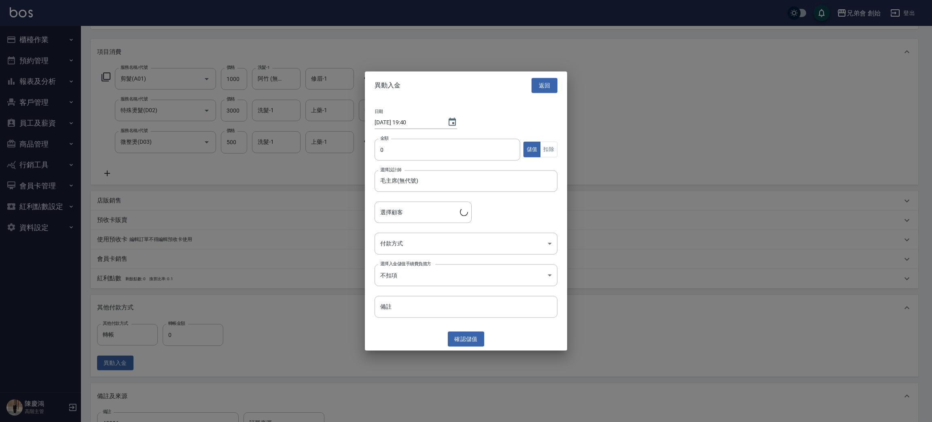
type input "盧德丞/0982905149"
click at [543, 84] on button "返回" at bounding box center [545, 85] width 26 height 15
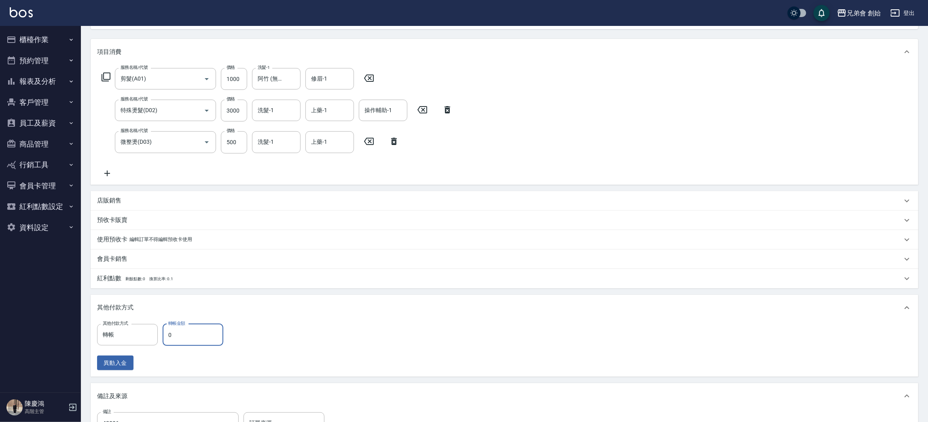
click at [186, 334] on input "0" at bounding box center [193, 335] width 61 height 22
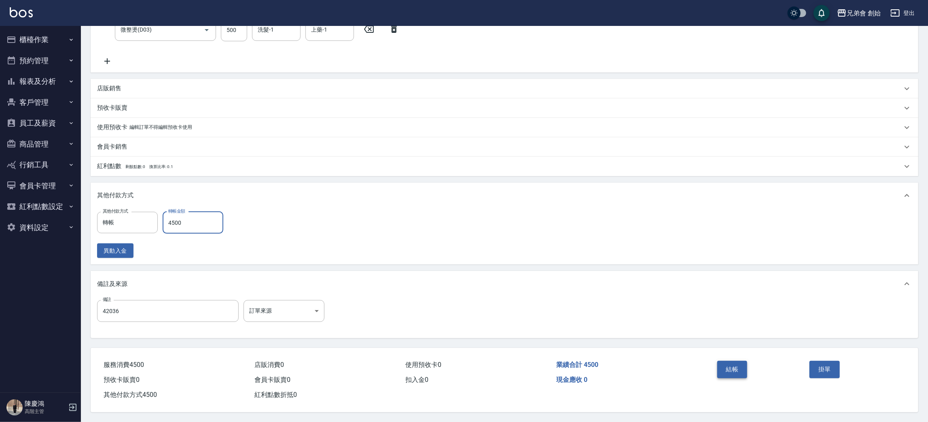
type input "4500"
click at [735, 366] on button "結帳" at bounding box center [733, 369] width 30 height 17
